Goal: Learn about a topic

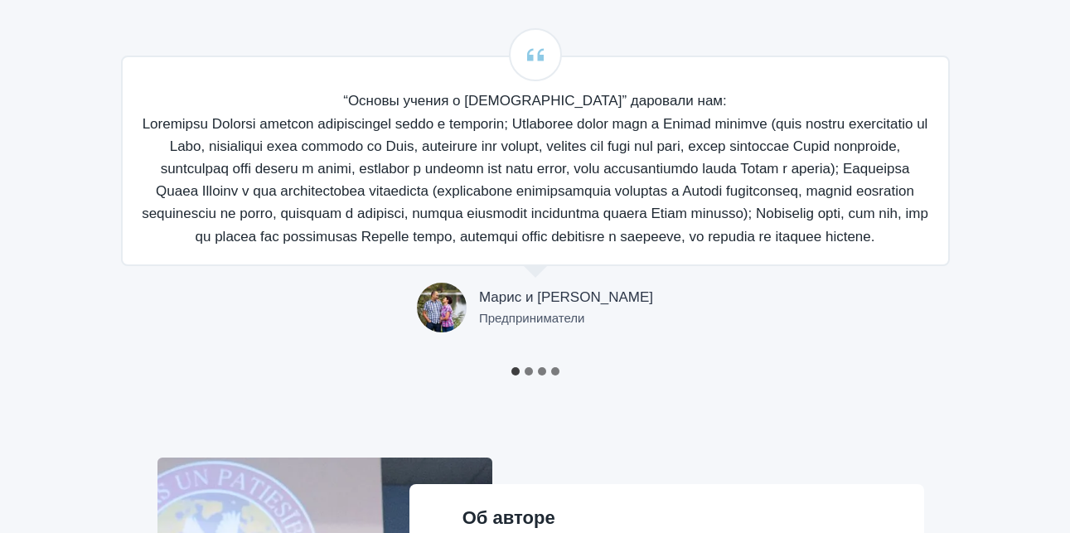
scroll to position [1492, 0]
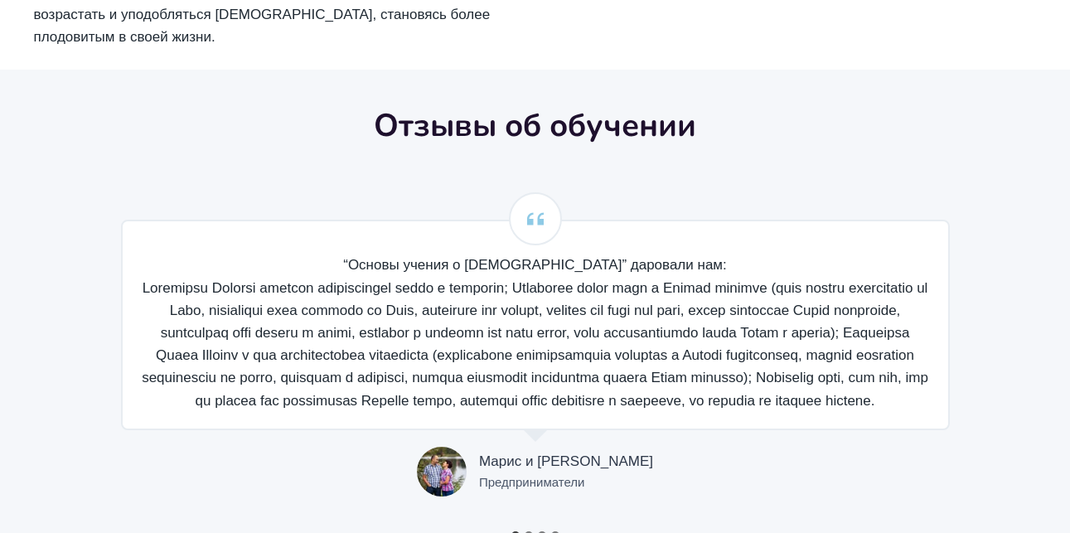
scroll to position [1324, 0]
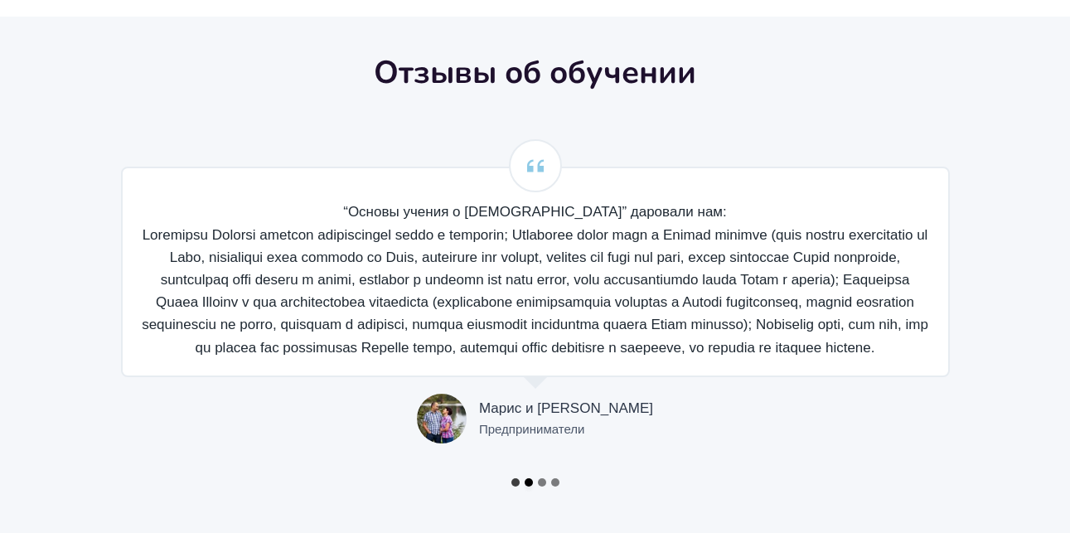
click at [530, 478] on button "Go to slide 2" at bounding box center [529, 482] width 8 height 8
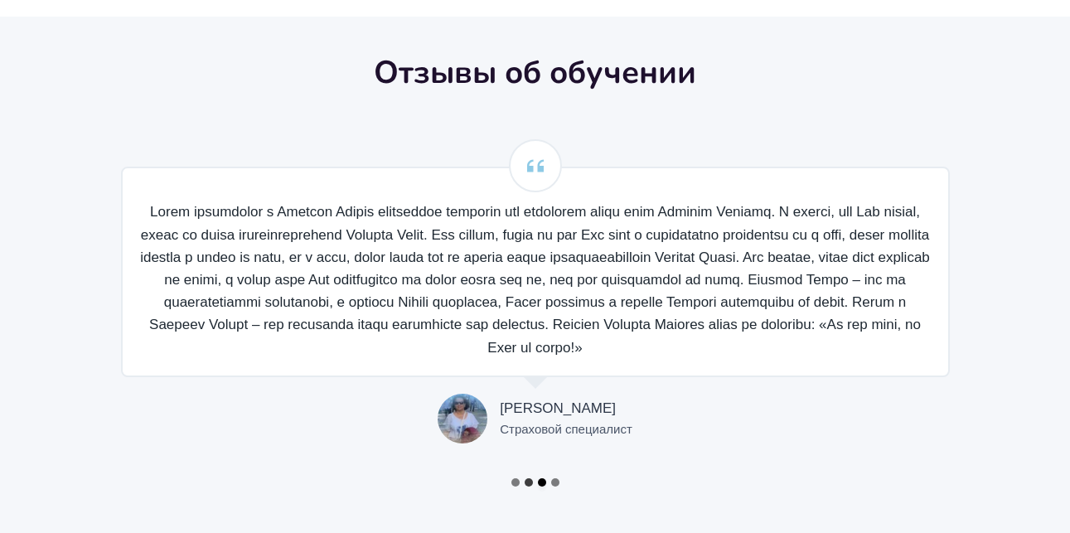
click at [540, 478] on button "Go to slide 3" at bounding box center [542, 482] width 8 height 8
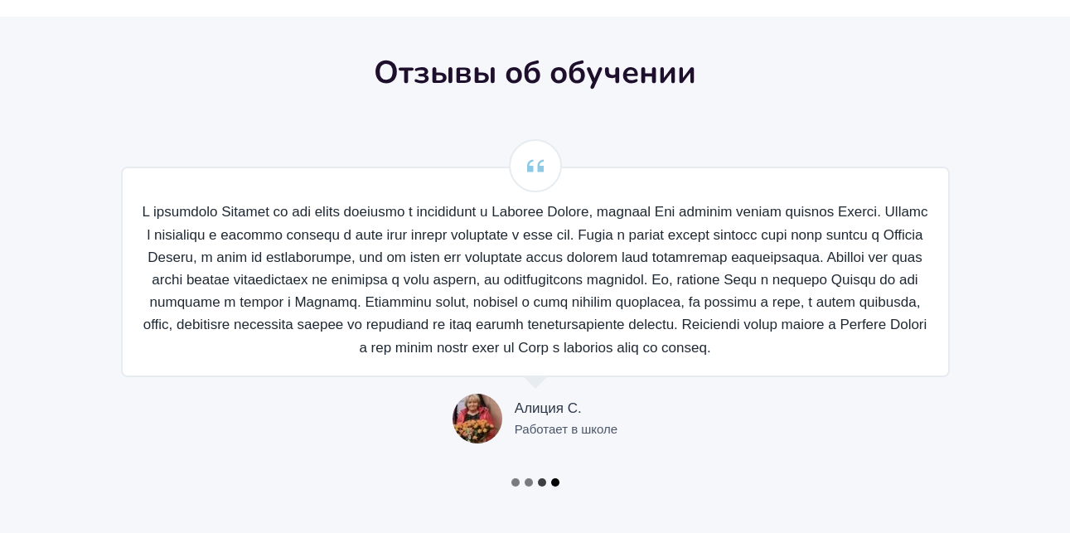
click at [557, 478] on button "Go to slide 4" at bounding box center [555, 482] width 8 height 8
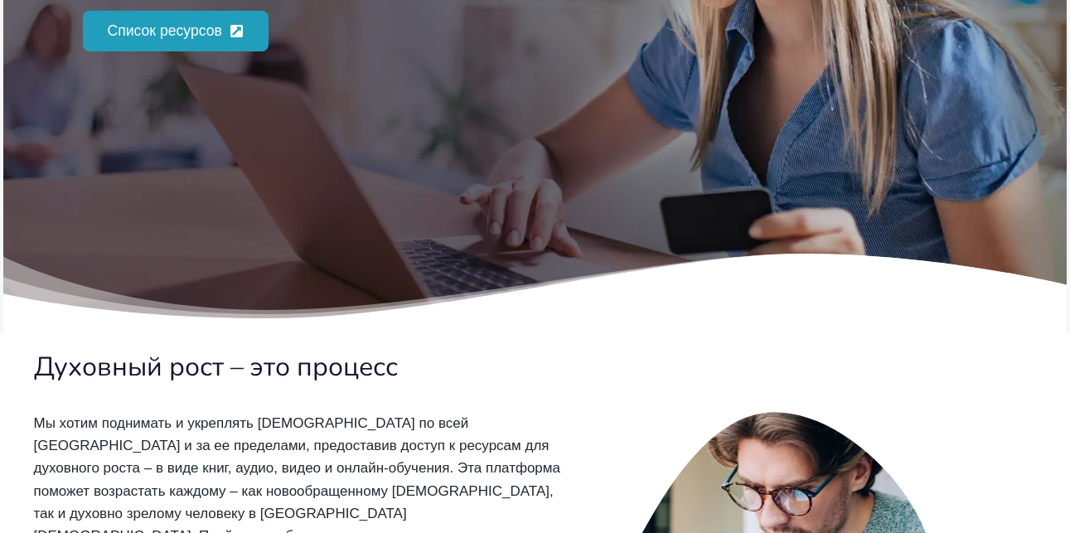
scroll to position [0, 0]
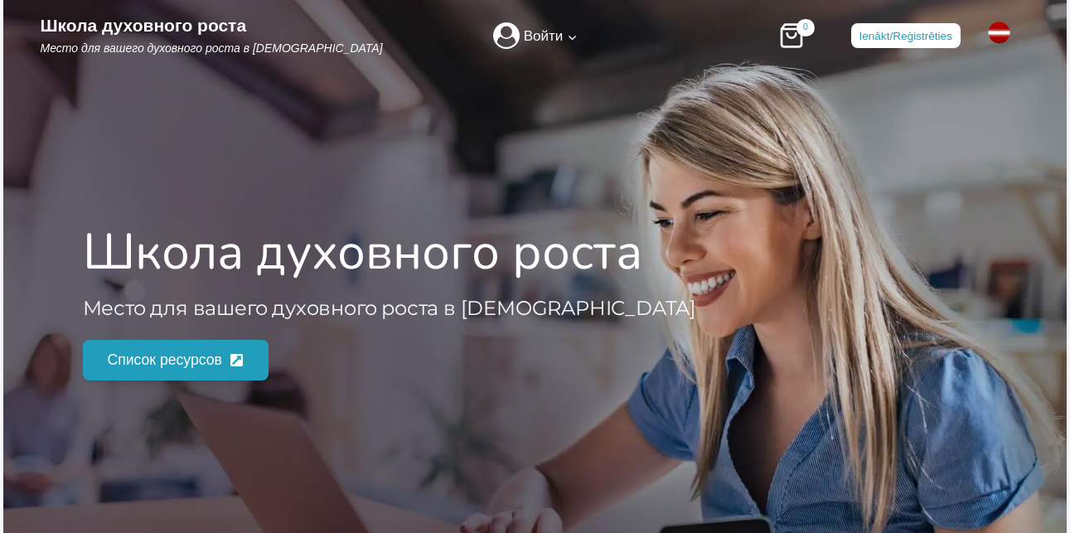
click at [196, 357] on span "Список ресурсов" at bounding box center [165, 359] width 114 height 23
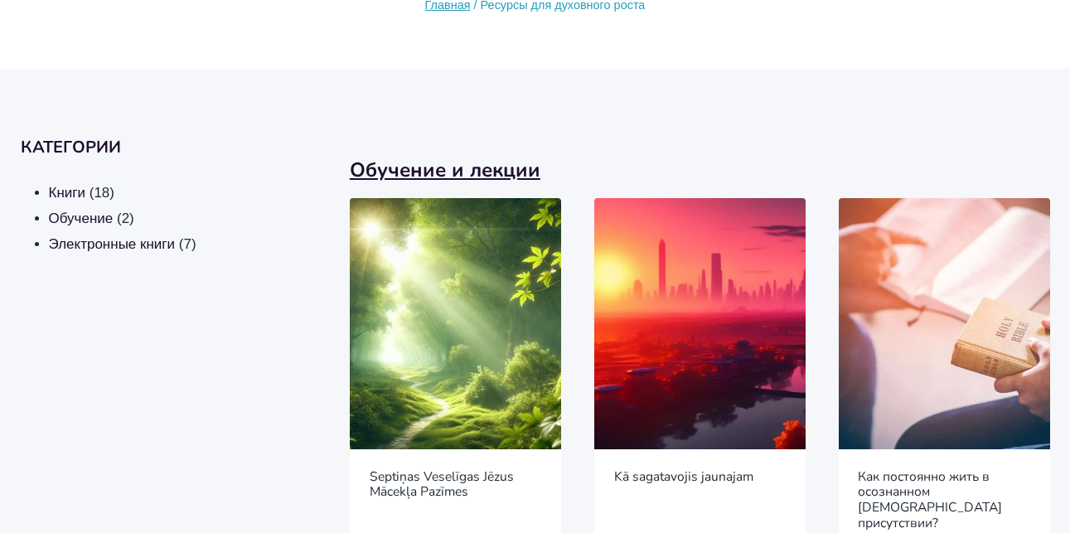
scroll to position [166, 0]
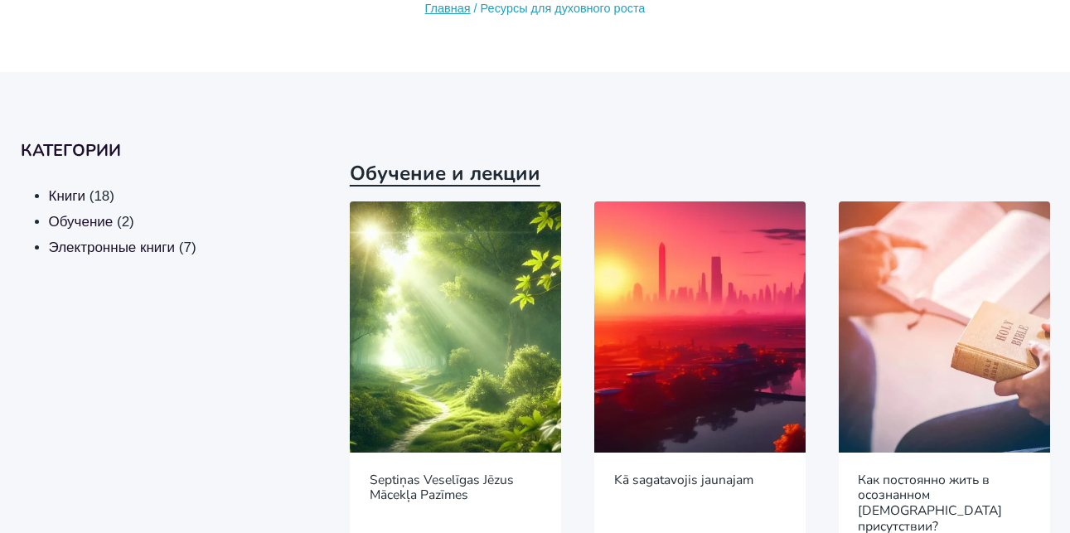
click at [448, 177] on link "Обучение и лекции" at bounding box center [445, 173] width 191 height 27
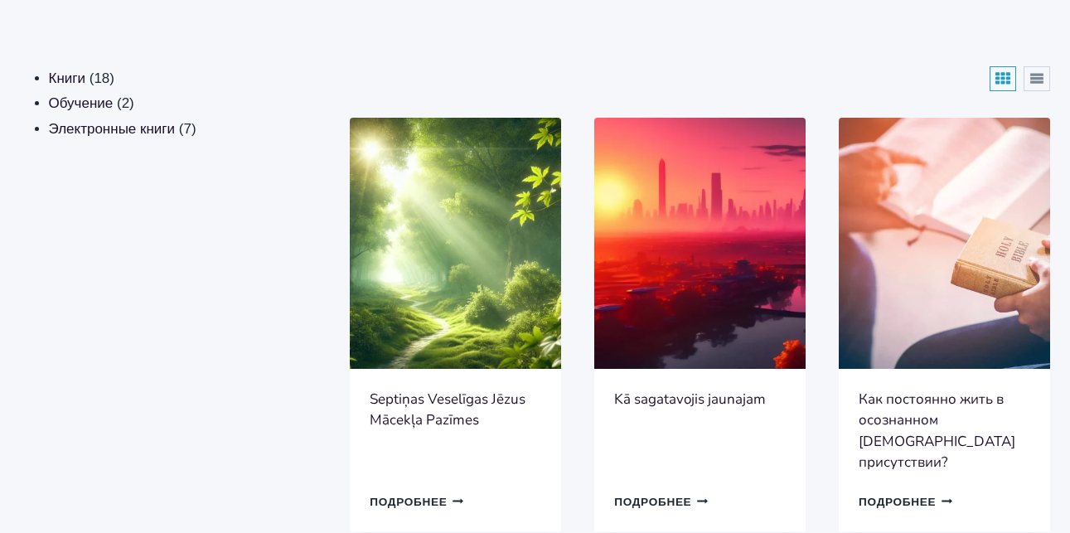
scroll to position [332, 0]
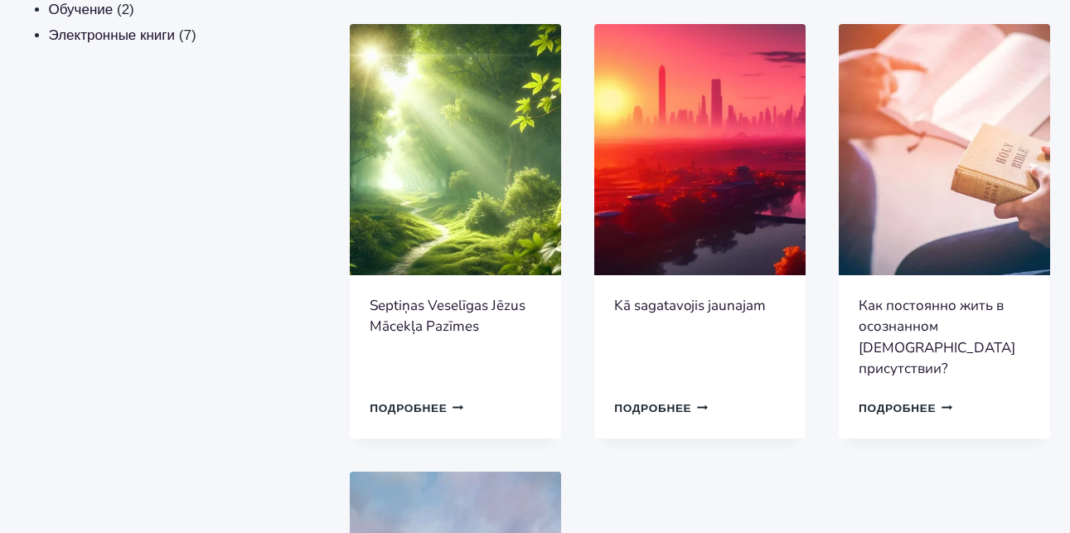
click at [433, 396] on link "Подробнее Продолжить Загрузка Готово" at bounding box center [417, 408] width 94 height 24
